Goal: Transaction & Acquisition: Purchase product/service

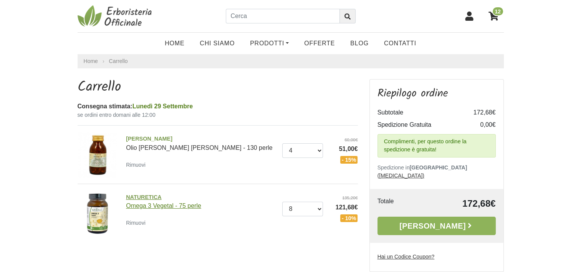
click at [139, 199] on span "NATURETICA" at bounding box center [201, 197] width 150 height 8
click at [159, 142] on span "[PERSON_NAME]" at bounding box center [201, 139] width 150 height 8
